Goal: Information Seeking & Learning: Learn about a topic

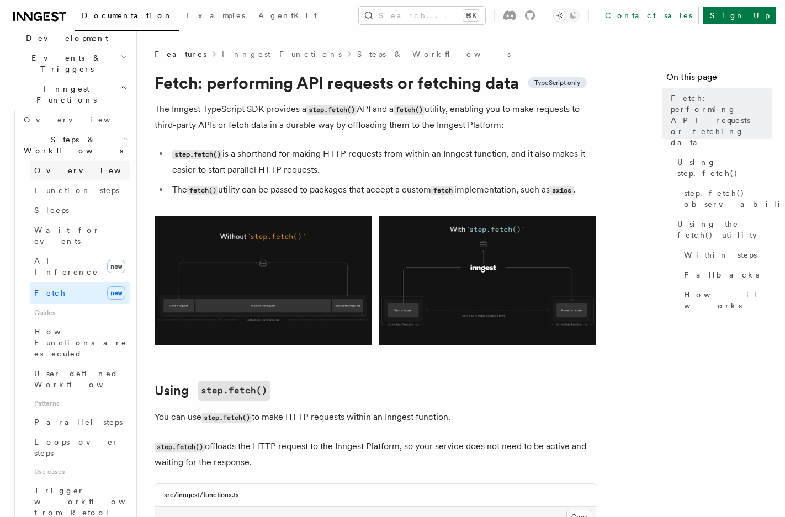
scroll to position [332, 0]
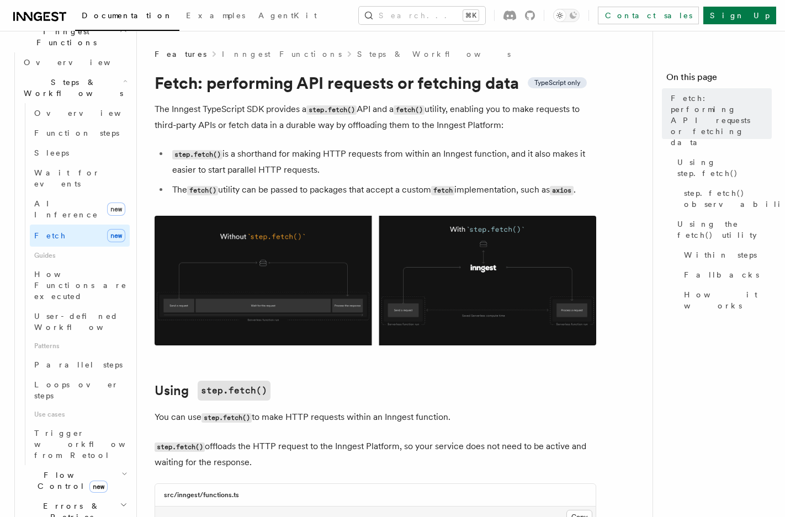
click at [54, 465] on h2 "Flow Control new" at bounding box center [74, 480] width 110 height 31
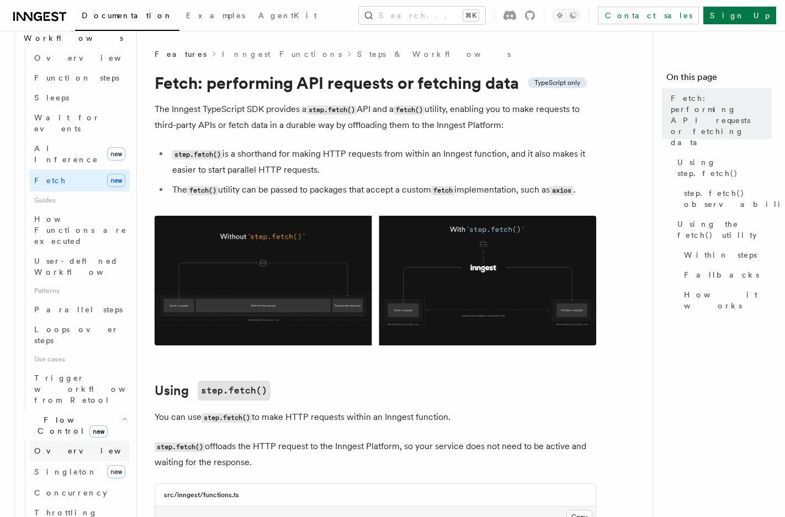
scroll to position [387, 0]
click at [64, 487] on span "Concurrency" at bounding box center [70, 492] width 73 height 11
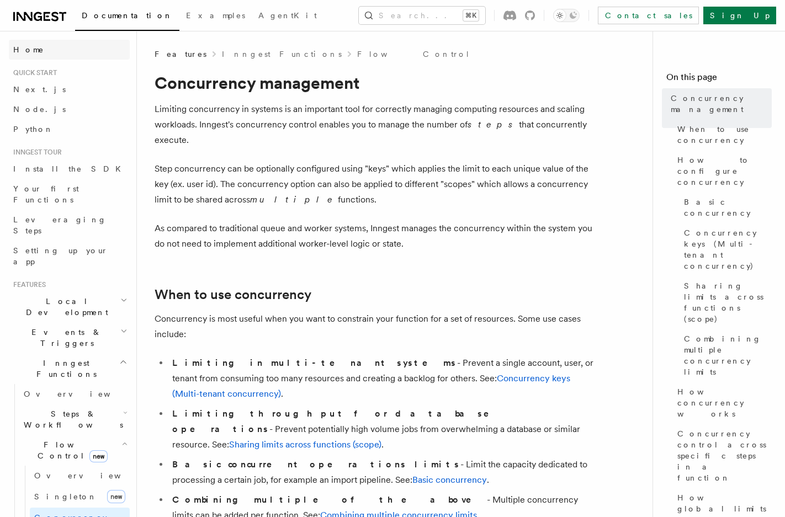
click at [40, 46] on link "Home" at bounding box center [69, 50] width 121 height 20
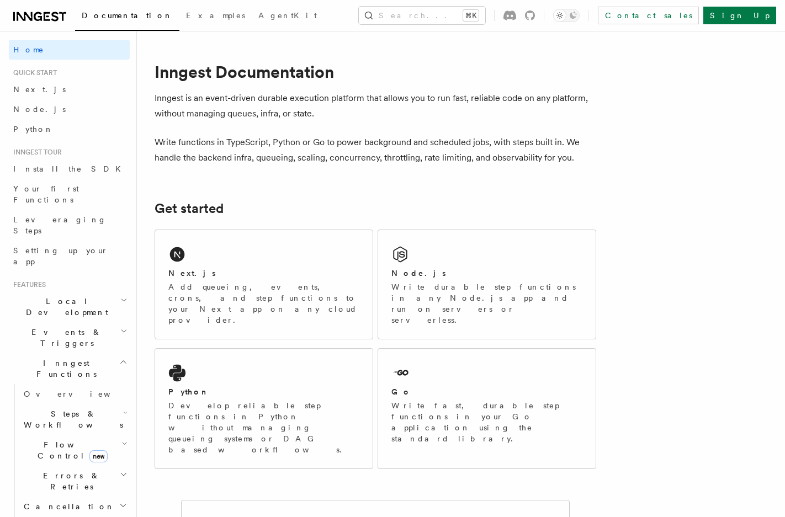
click at [78, 435] on h2 "Flow Control new" at bounding box center [74, 450] width 110 height 31
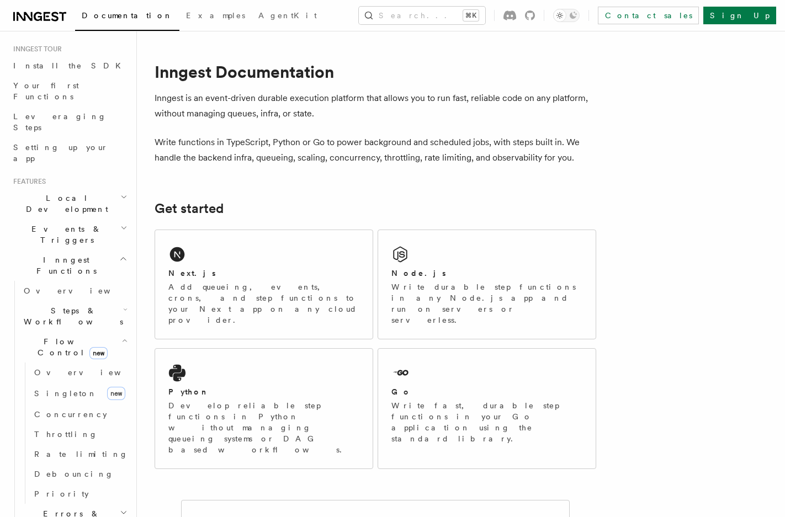
scroll to position [106, 0]
click at [57, 216] on h2 "Events & Triggers" at bounding box center [69, 231] width 121 height 31
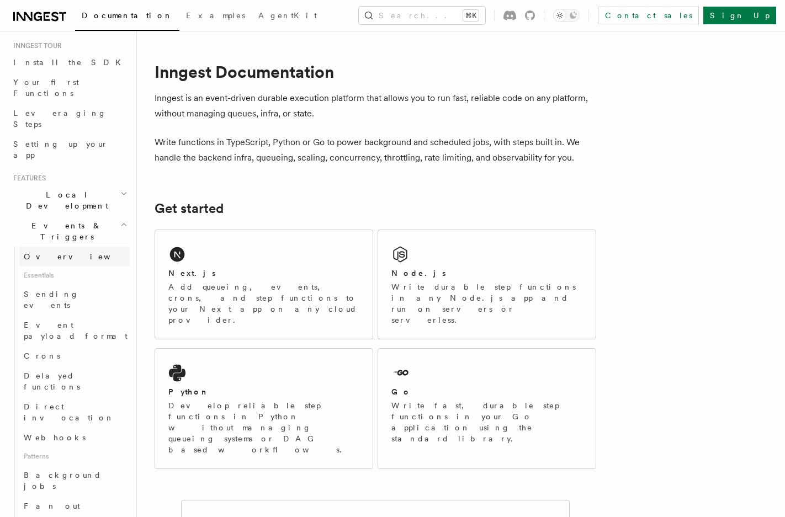
click at [49, 252] on span "Overview" at bounding box center [81, 256] width 114 height 9
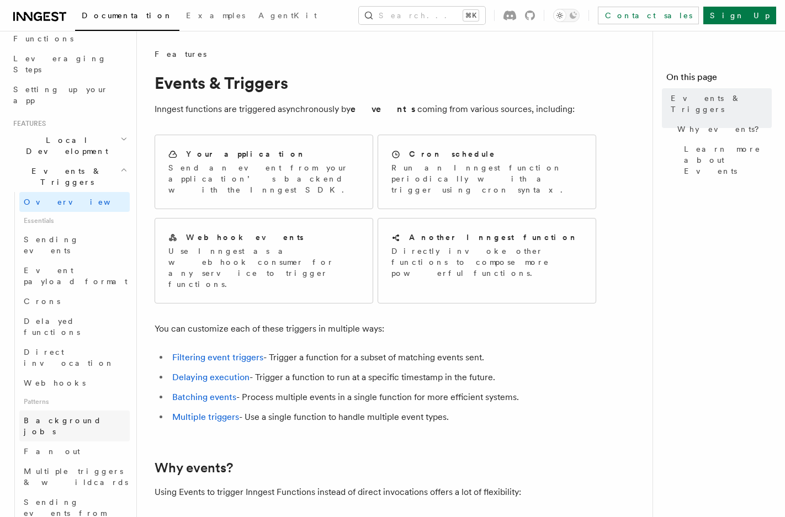
scroll to position [163, 0]
click at [53, 371] on link "Webhooks" at bounding box center [74, 381] width 110 height 20
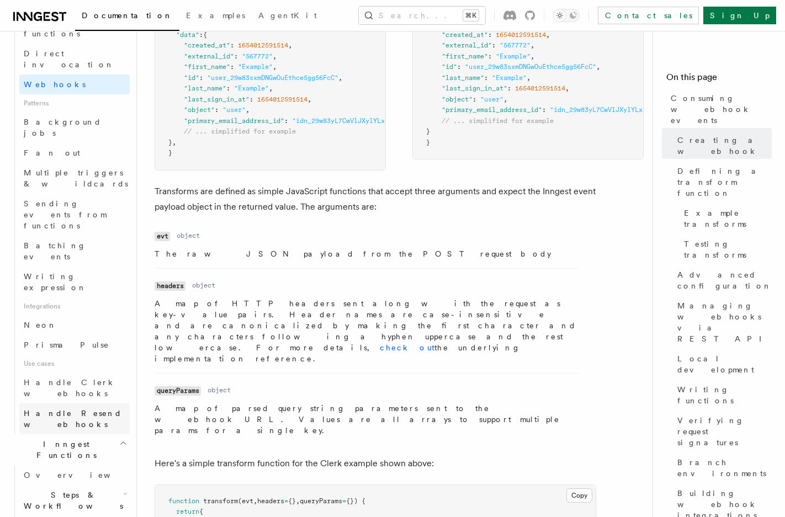
scroll to position [461, 0]
click at [71, 234] on link "Batching events" at bounding box center [74, 249] width 110 height 31
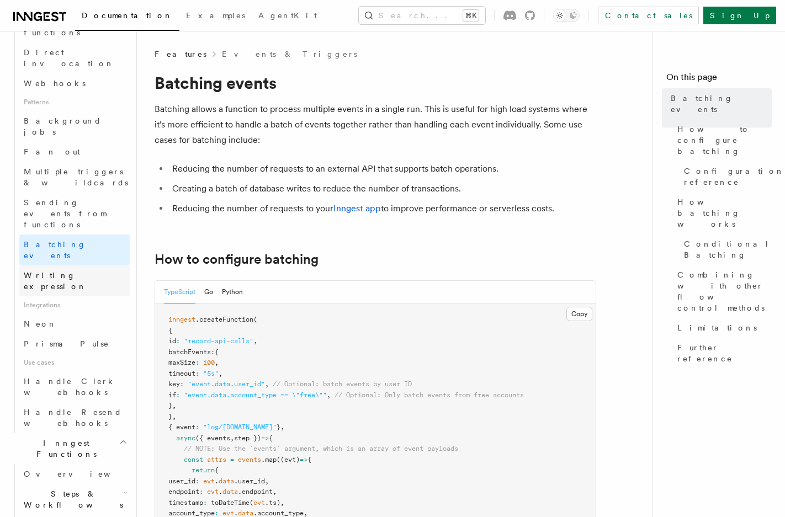
click at [67, 271] on span "Writing expression" at bounding box center [55, 281] width 63 height 20
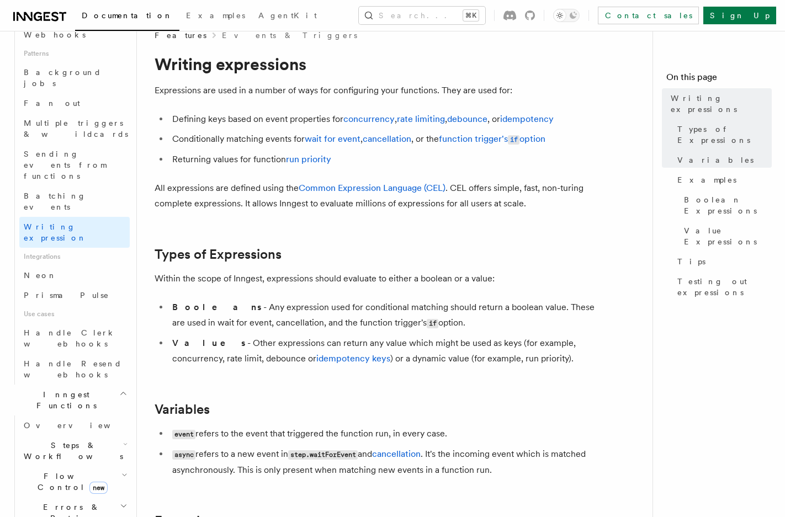
scroll to position [511, 0]
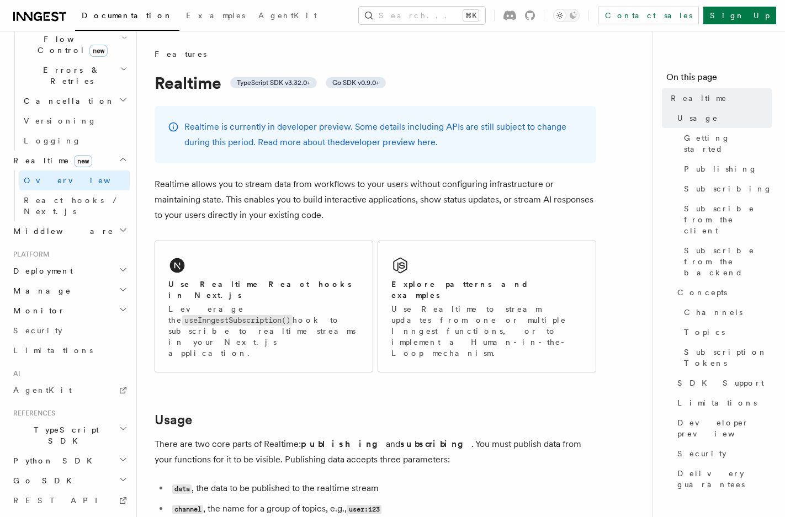
scroll to position [174, 0]
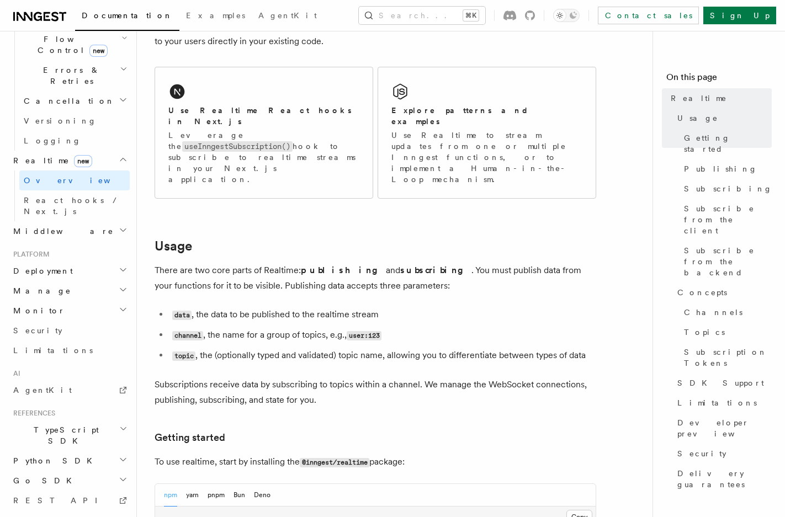
click at [49, 471] on h2 "Go SDK" at bounding box center [69, 481] width 121 height 20
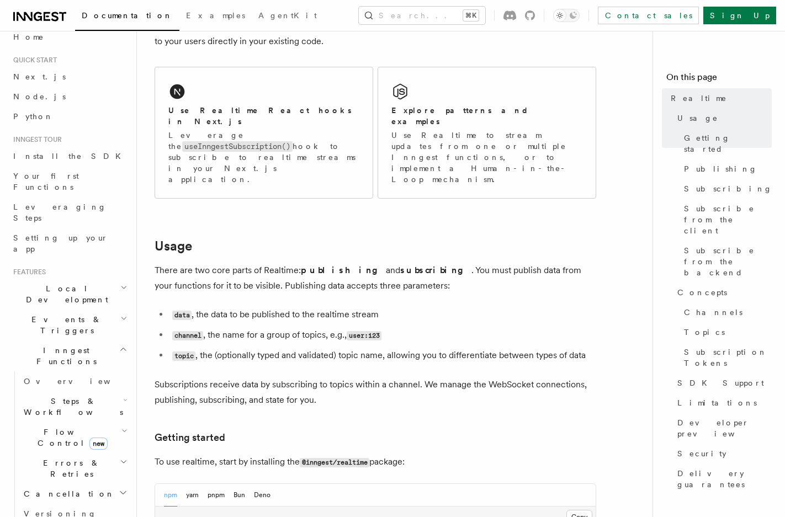
scroll to position [0, 0]
